Goal: Check status

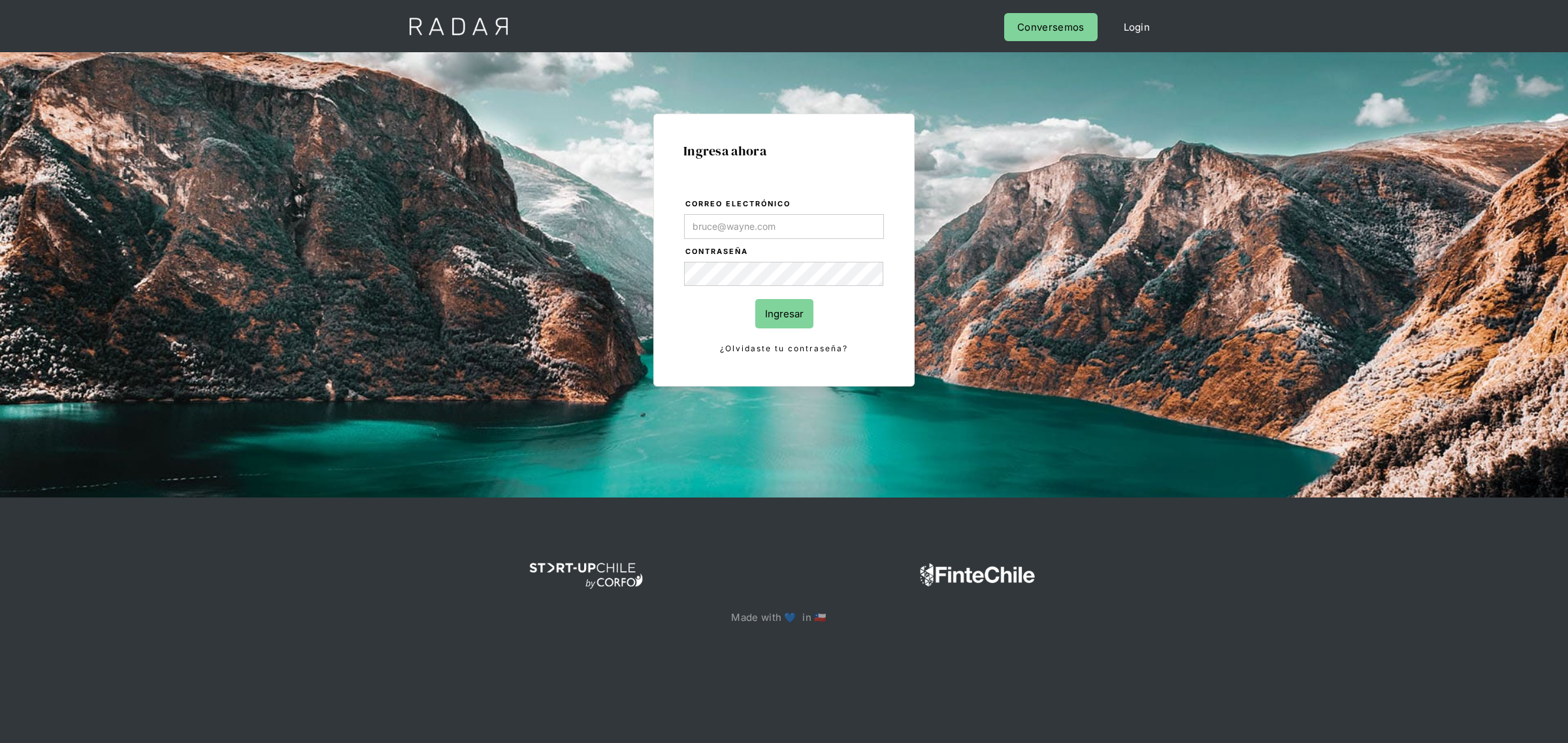
type input "[PERSON_NAME][EMAIL_ADDRESS][PERSON_NAME][DOMAIN_NAME]"
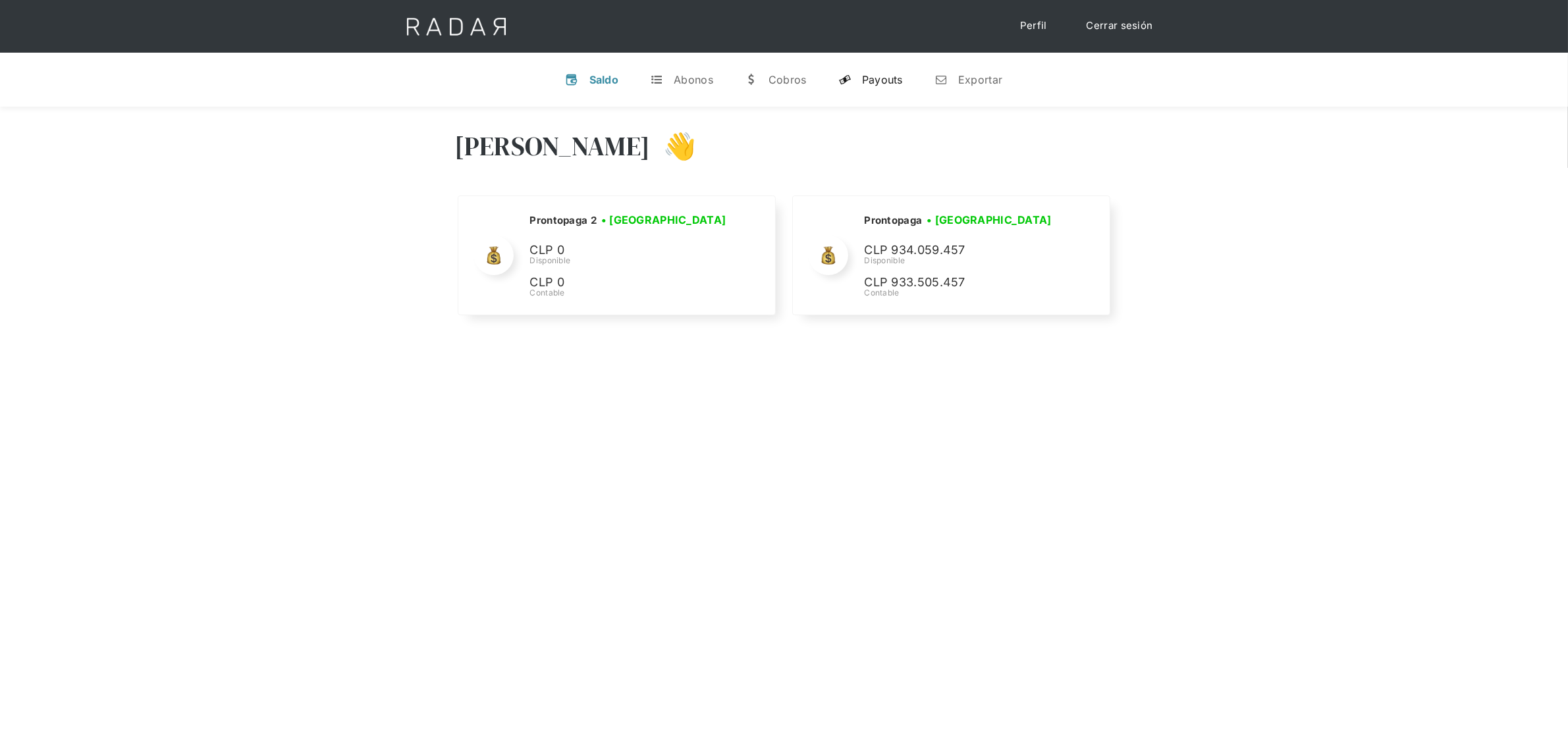
click at [871, 90] on link "y Payouts" at bounding box center [871, 80] width 86 height 34
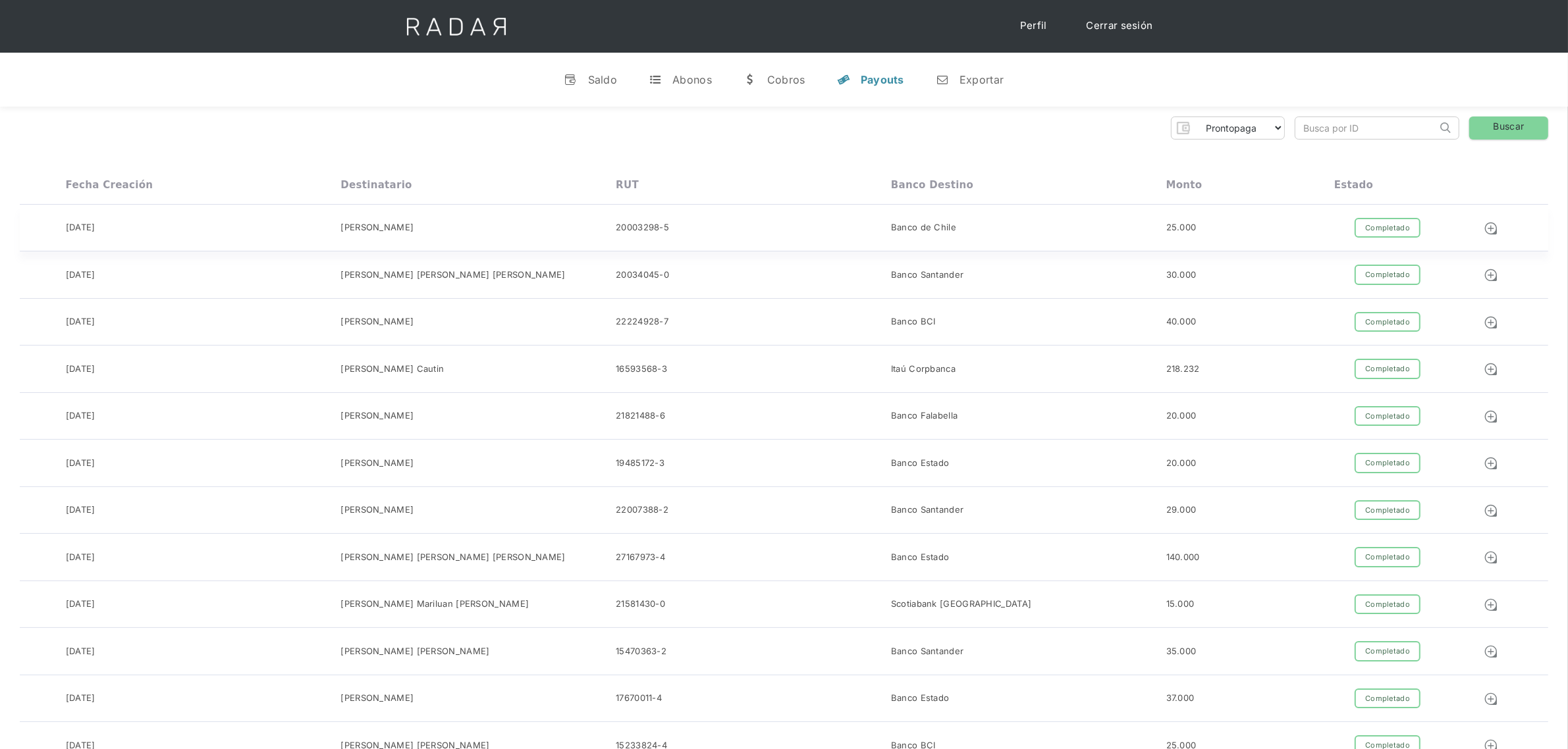
click at [1360, 233] on div "Completado" at bounding box center [1388, 228] width 66 height 20
